Goal: Task Accomplishment & Management: Use online tool/utility

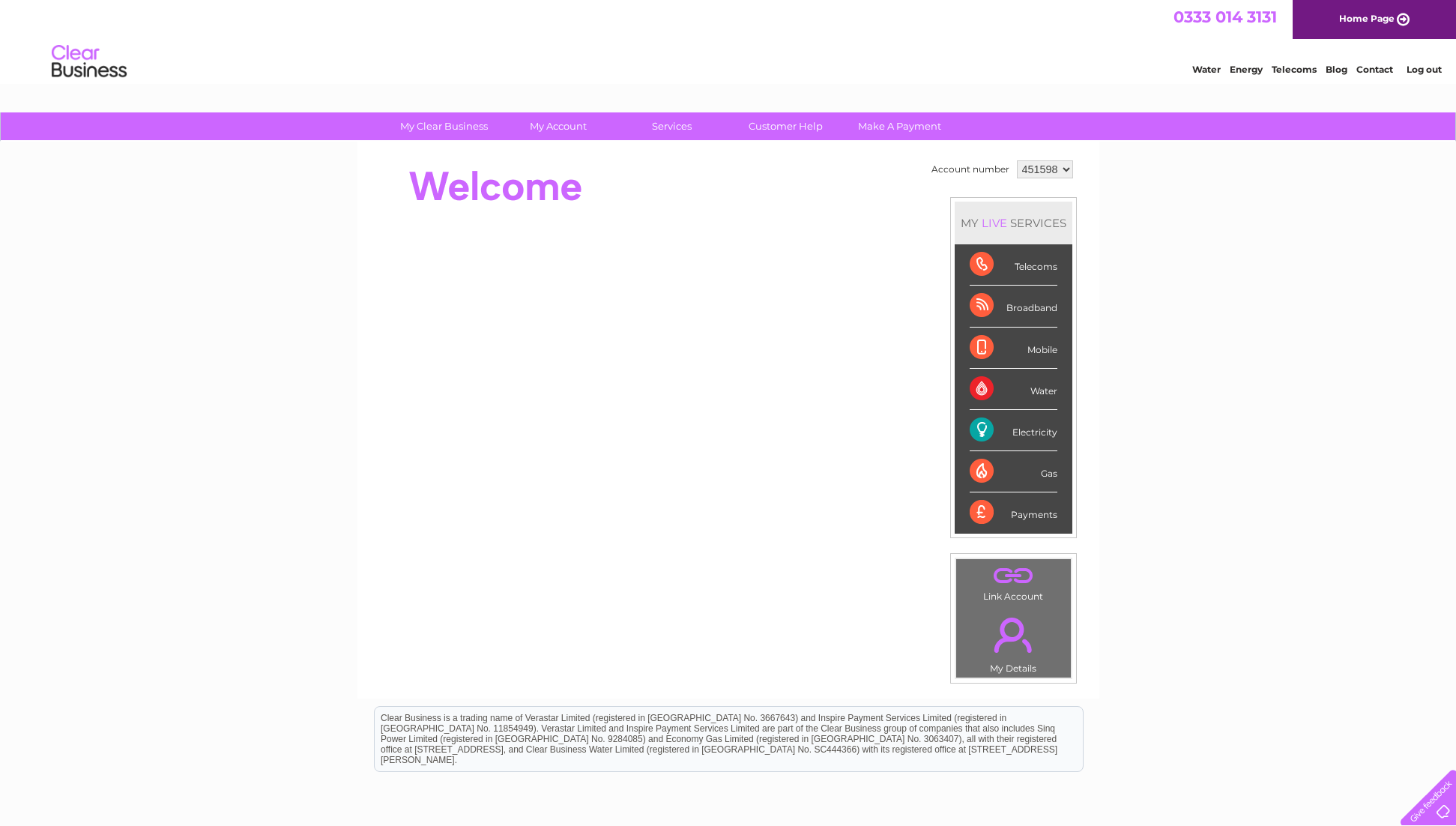
click at [988, 434] on div "Electricity" at bounding box center [1014, 431] width 88 height 41
click at [1055, 438] on div "Electricity" at bounding box center [1014, 431] width 88 height 41
click at [1249, 72] on link "Energy" at bounding box center [1246, 69] width 33 height 11
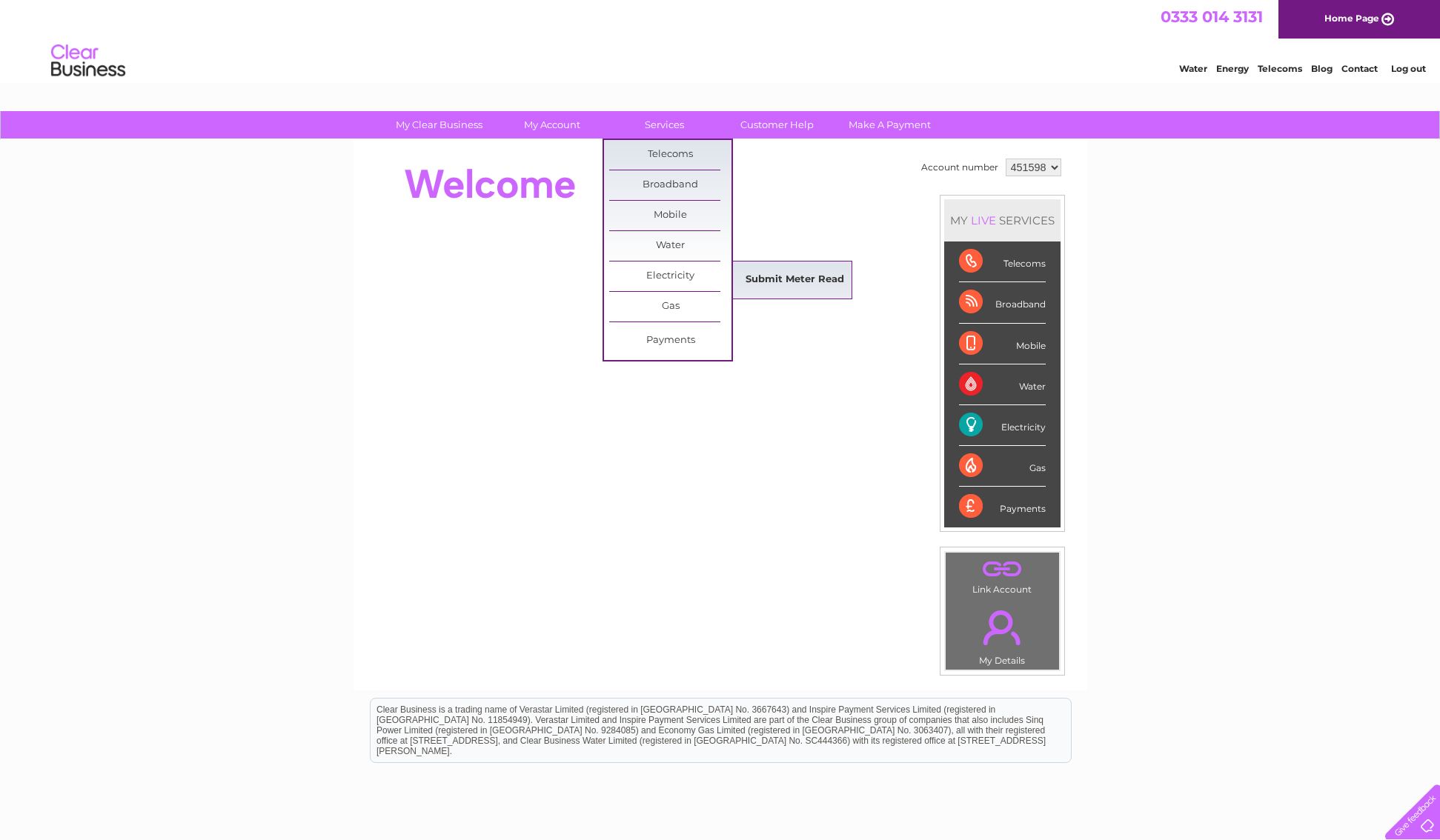
click at [813, 284] on link "Submit Meter Read" at bounding box center [794, 280] width 122 height 30
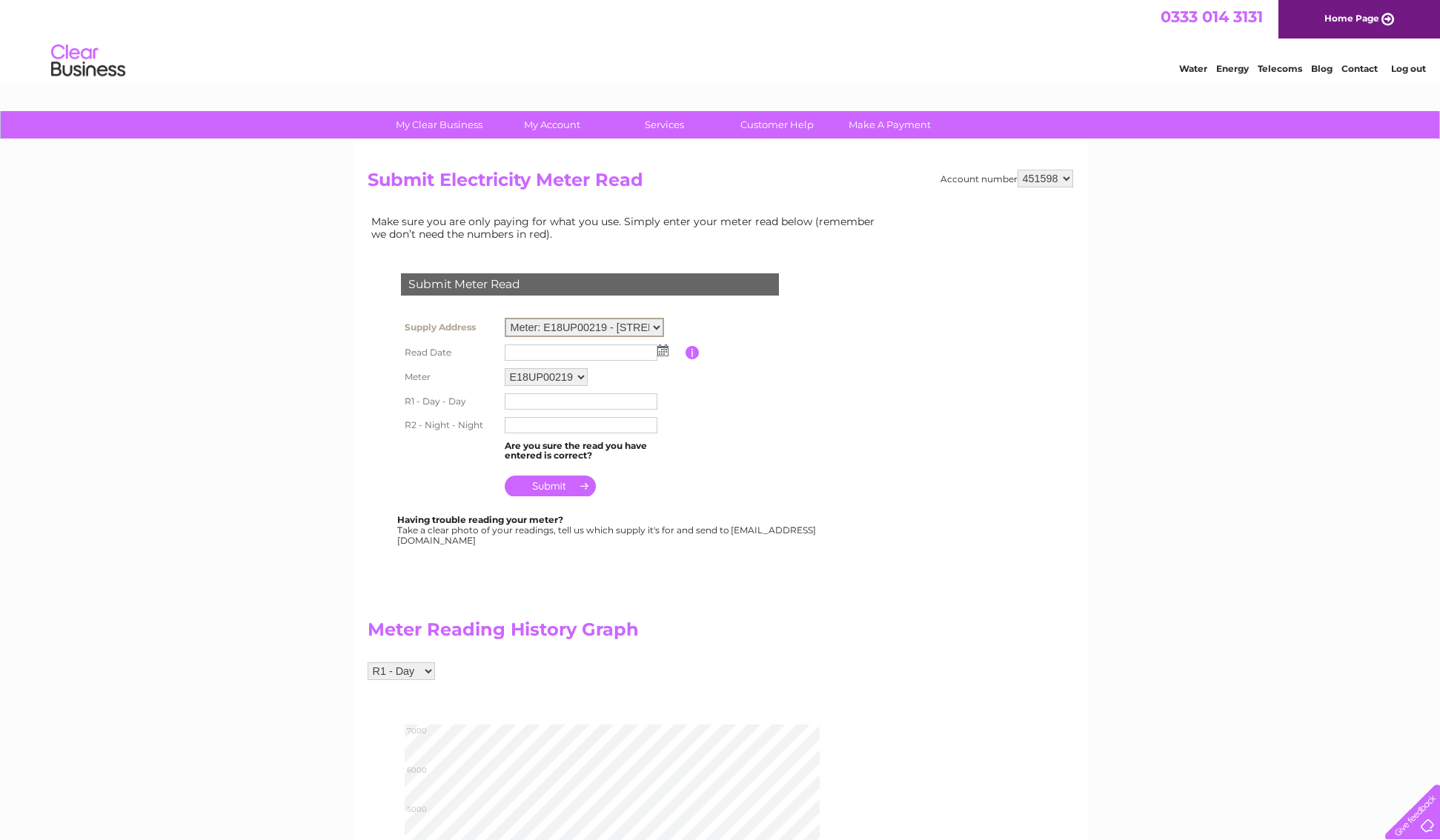
click at [662, 358] on td at bounding box center [593, 353] width 184 height 24
click at [664, 353] on img at bounding box center [663, 348] width 11 height 12
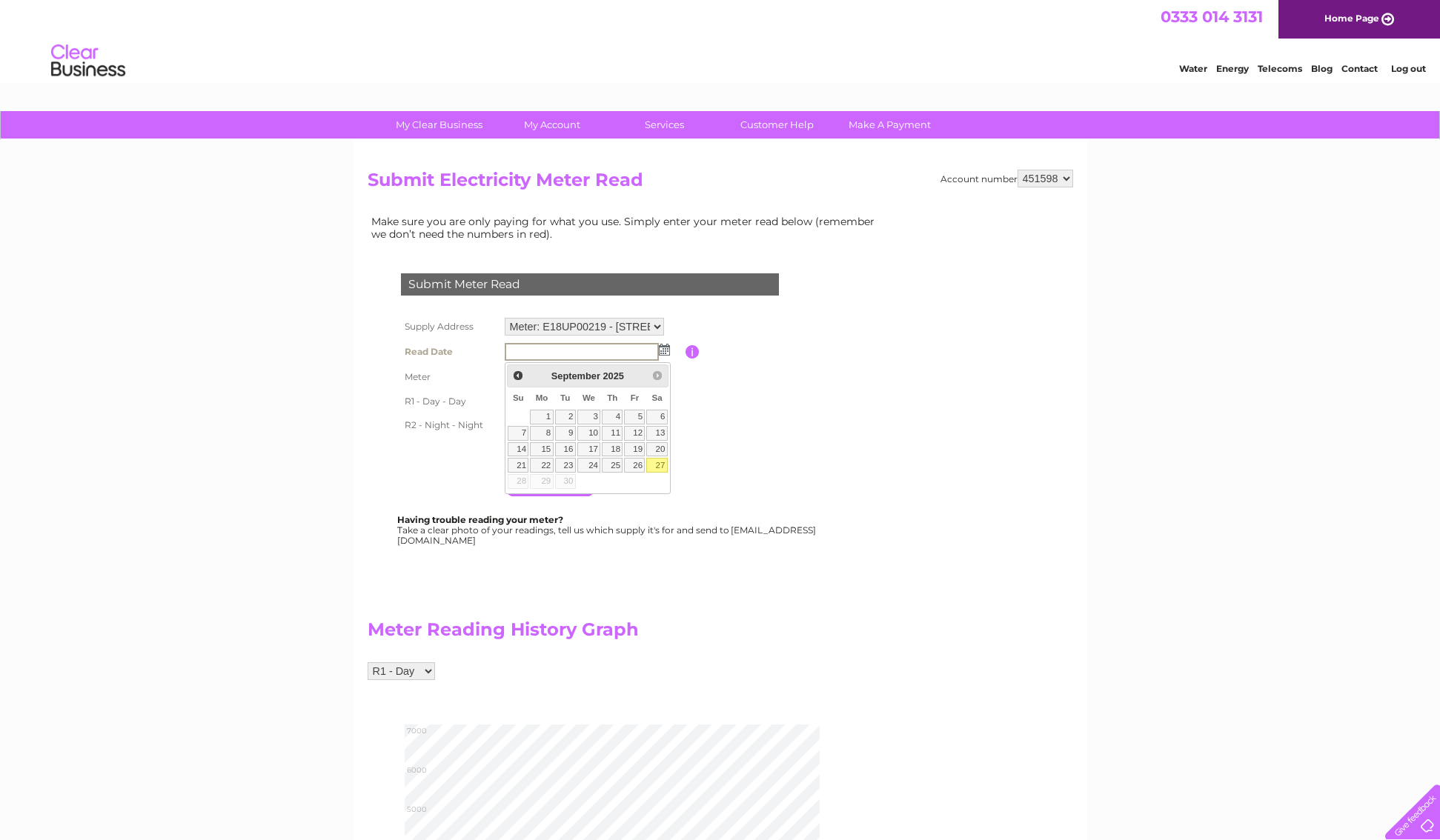
click at [657, 462] on link "27" at bounding box center [656, 465] width 21 height 15
type input "2025/09/27"
click at [557, 409] on input "text" at bounding box center [581, 400] width 154 height 18
type input "06377"
click at [549, 434] on input "text" at bounding box center [581, 425] width 152 height 16
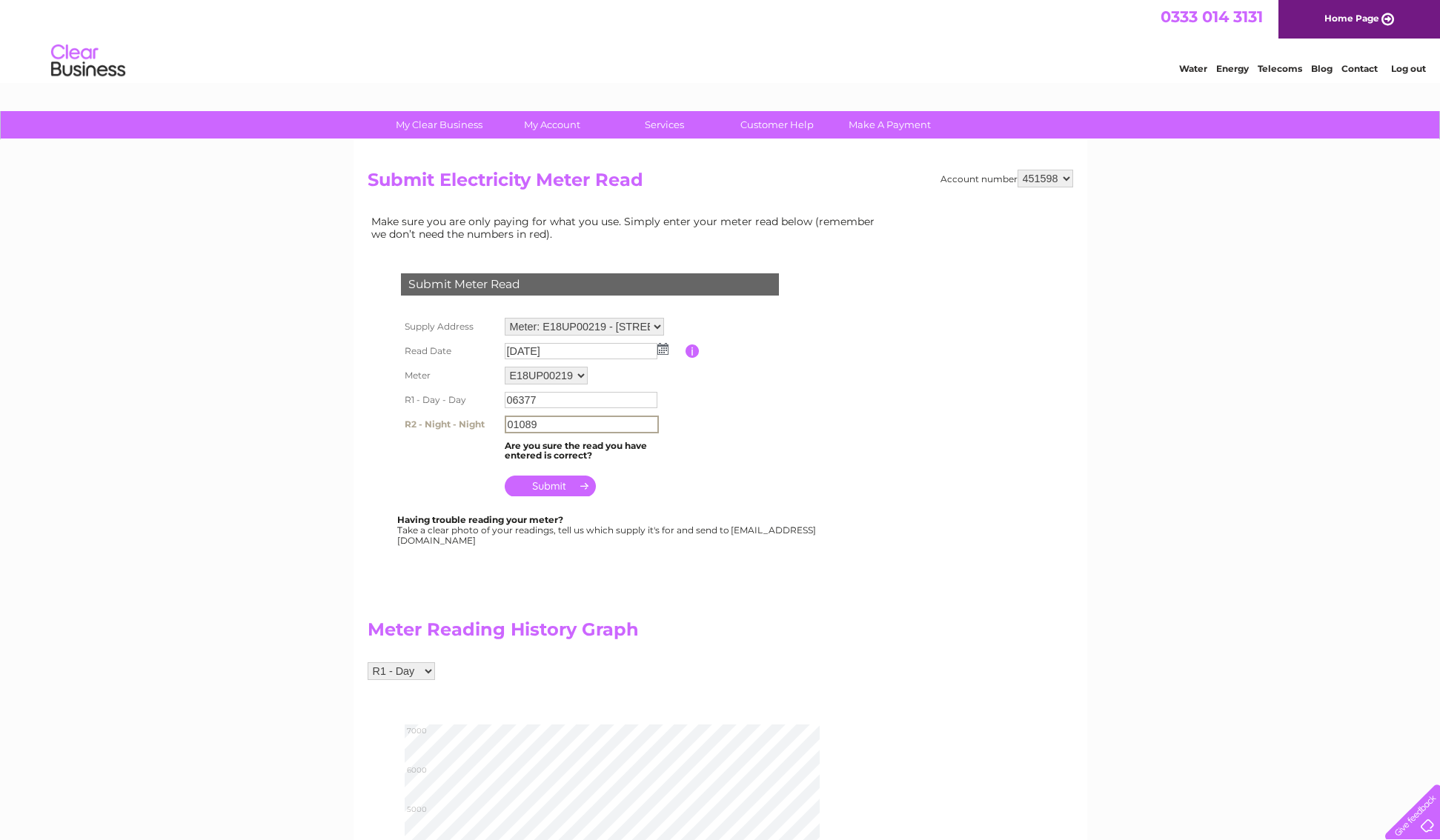
type input "01089"
click at [538, 495] on input "submit" at bounding box center [549, 484] width 91 height 21
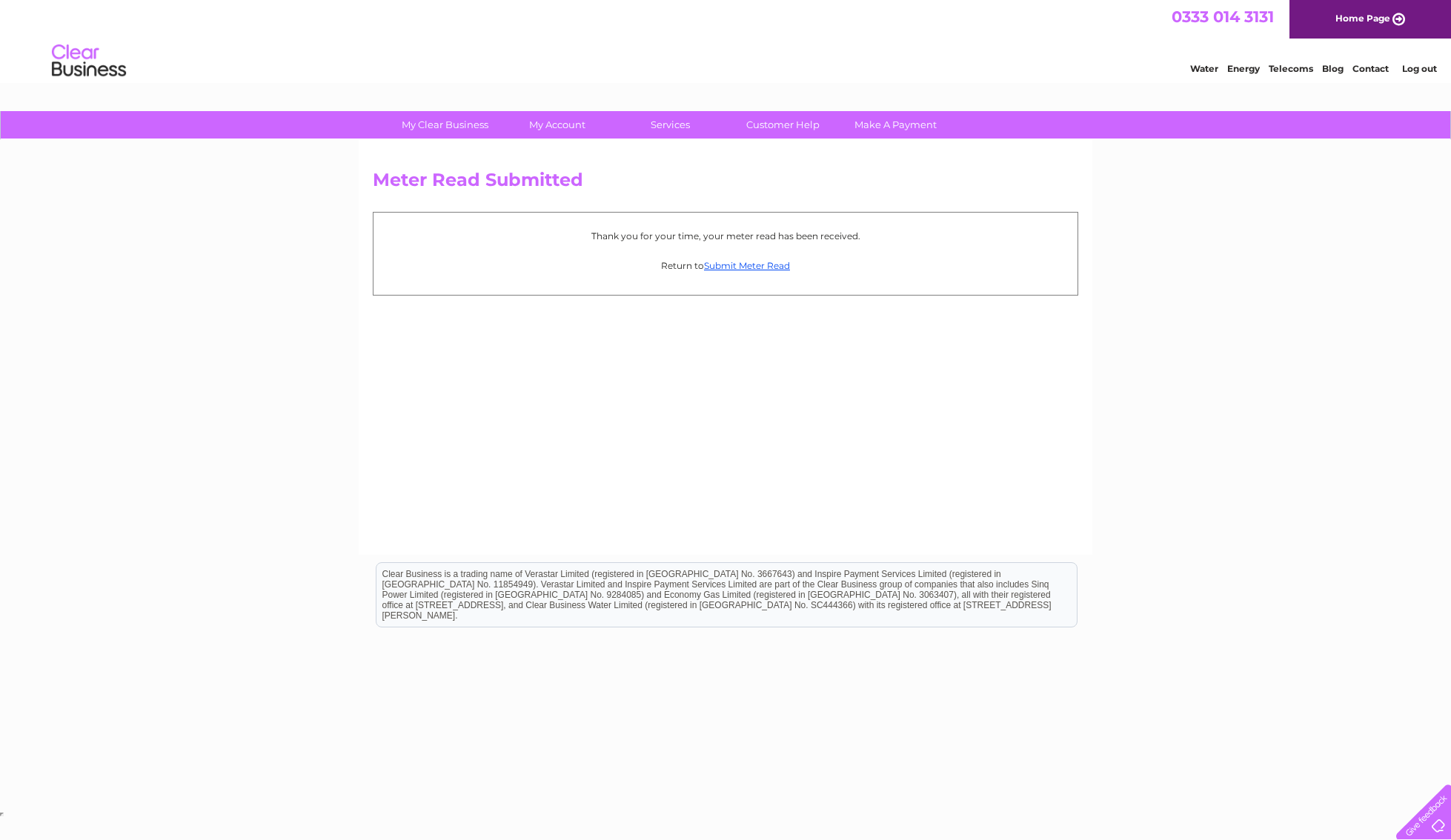
click at [1412, 68] on link "Log out" at bounding box center [1419, 68] width 35 height 11
